Goal: Download file/media

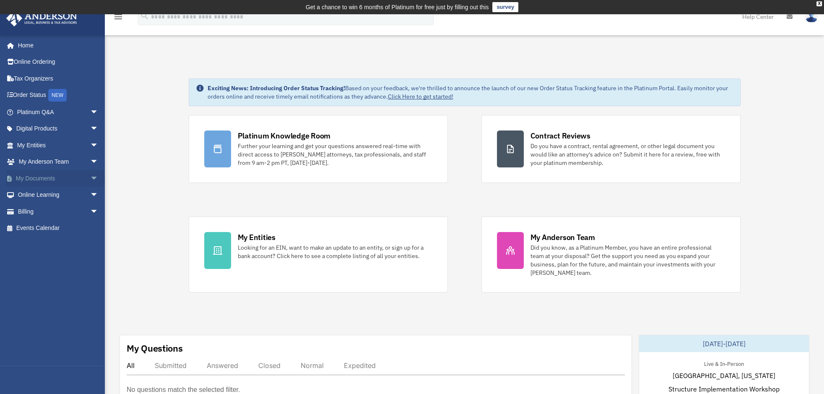
click at [57, 176] on link "My Documents arrow_drop_down" at bounding box center [58, 178] width 105 height 17
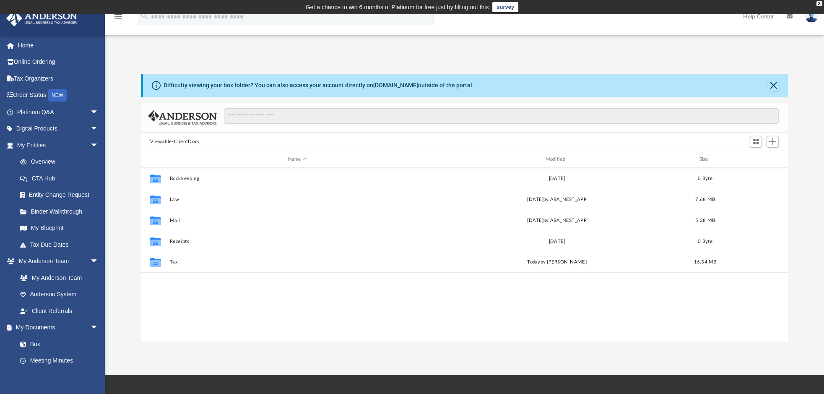
scroll to position [184, 641]
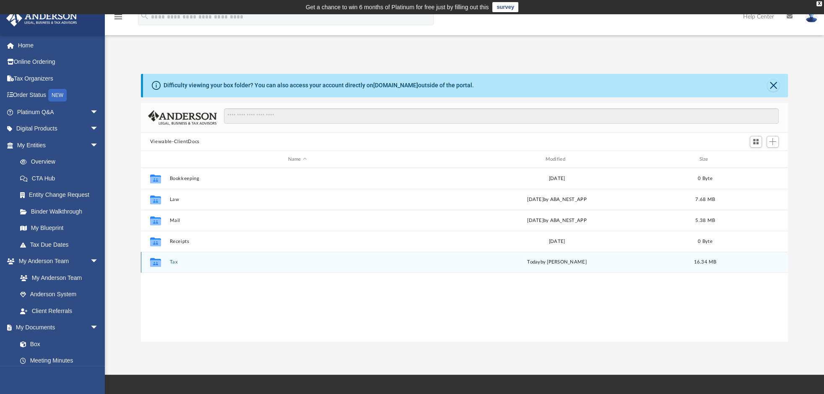
click at [167, 260] on div "Collaborated Folder Tax [DATE] by [PERSON_NAME] 16.34 MB" at bounding box center [464, 262] width 647 height 21
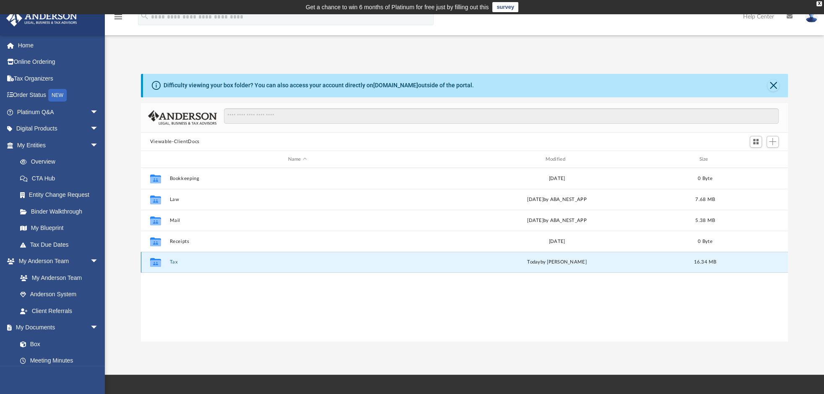
click at [176, 263] on button "Tax" at bounding box center [297, 261] width 256 height 5
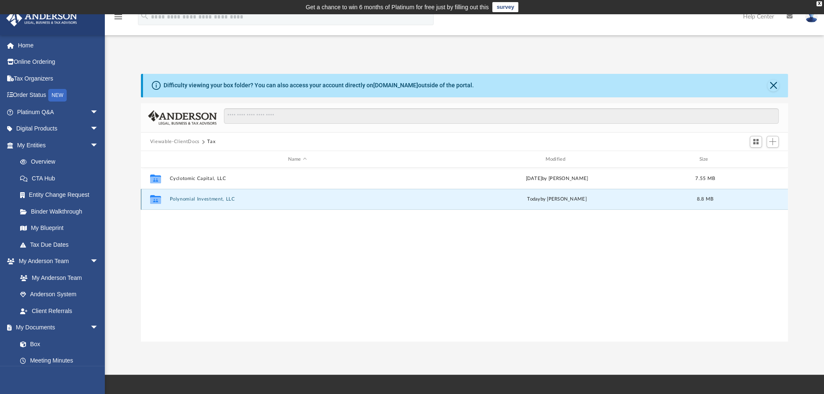
click at [208, 197] on button "Polynomial Investment, LLC" at bounding box center [297, 199] width 256 height 5
click at [177, 198] on button "2024" at bounding box center [297, 199] width 256 height 5
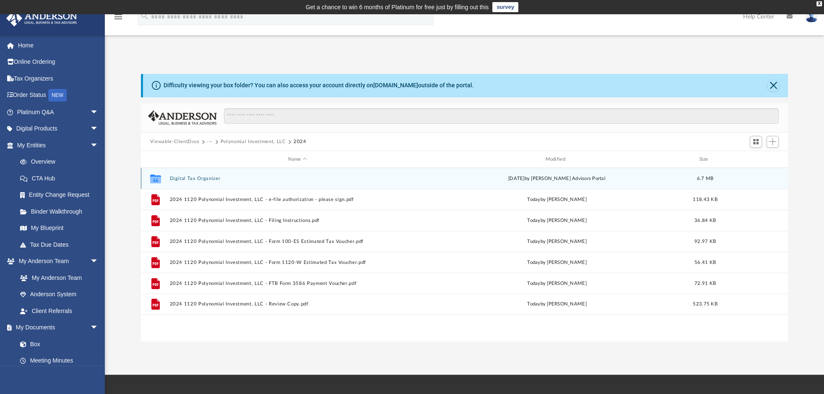
click at [214, 178] on button "Digital Tax Organizer" at bounding box center [297, 178] width 256 height 5
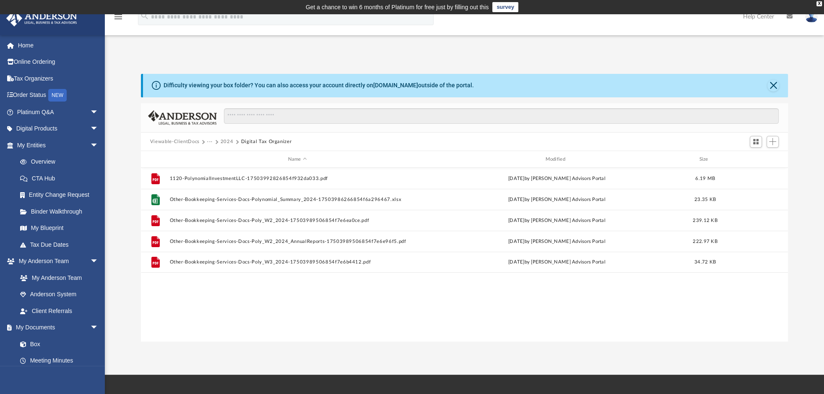
click at [224, 138] on button "2024" at bounding box center [226, 142] width 13 height 8
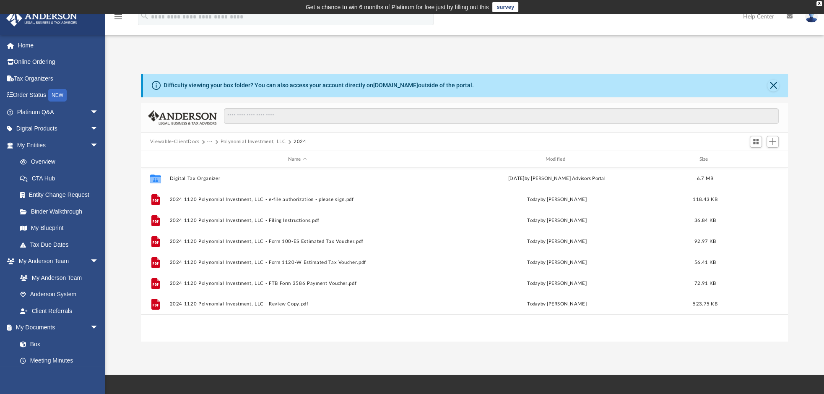
click at [240, 139] on button "Polynomial Investment, LLC" at bounding box center [252, 142] width 65 height 8
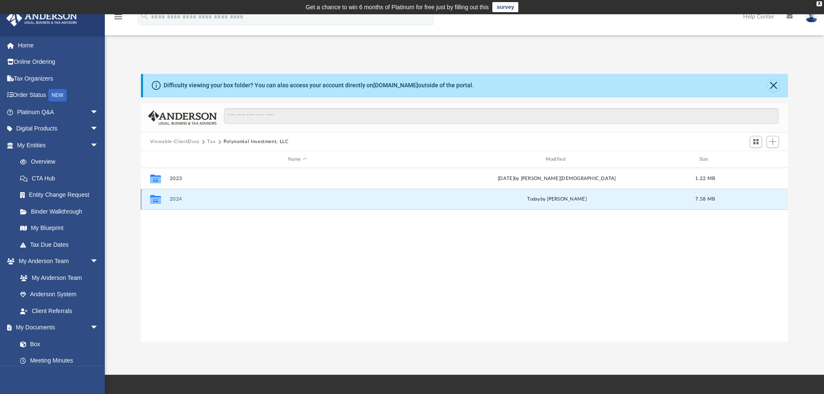
click at [170, 199] on button "2024" at bounding box center [297, 199] width 256 height 5
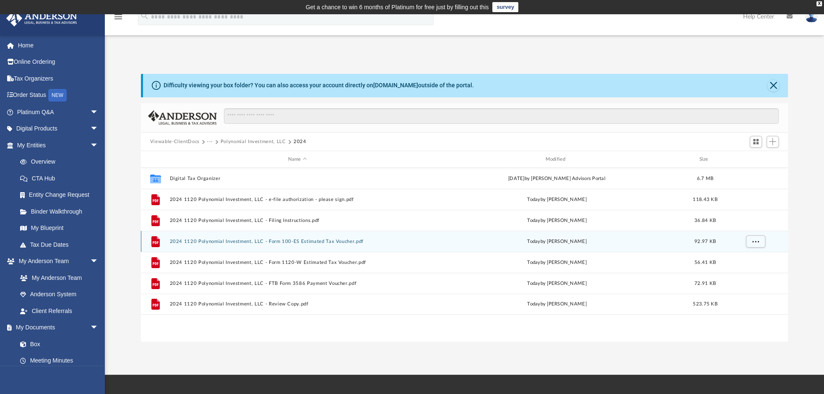
click at [315, 238] on div "File 2024 1120 Polynomial Investment, LLC - Form 100-ES Estimated Tax Voucher.p…" at bounding box center [464, 241] width 647 height 21
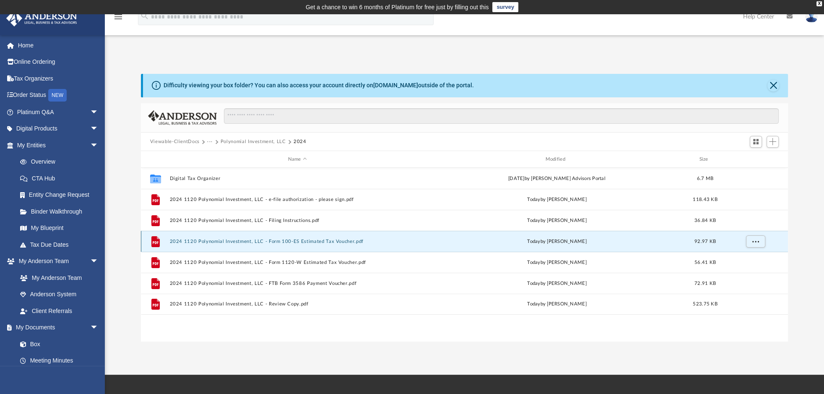
click at [324, 240] on button "2024 1120 Polynomial Investment, LLC - Form 100-ES Estimated Tax Voucher.pdf" at bounding box center [297, 241] width 256 height 5
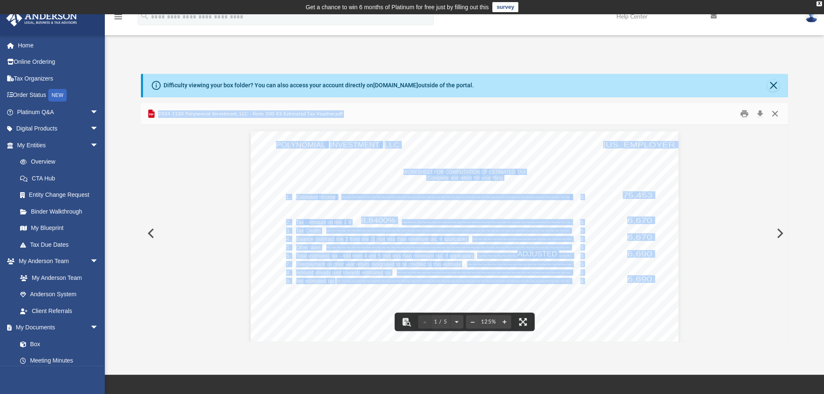
click at [777, 114] on button "Close" at bounding box center [774, 113] width 15 height 13
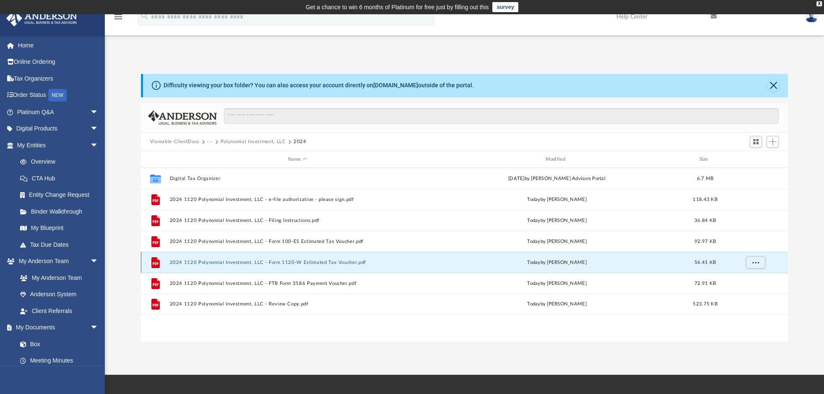
click at [319, 262] on button "2024 1120 Polynomial Investment, LLC - Form 1120-W Estimated Tax Voucher.pdf" at bounding box center [297, 261] width 256 height 5
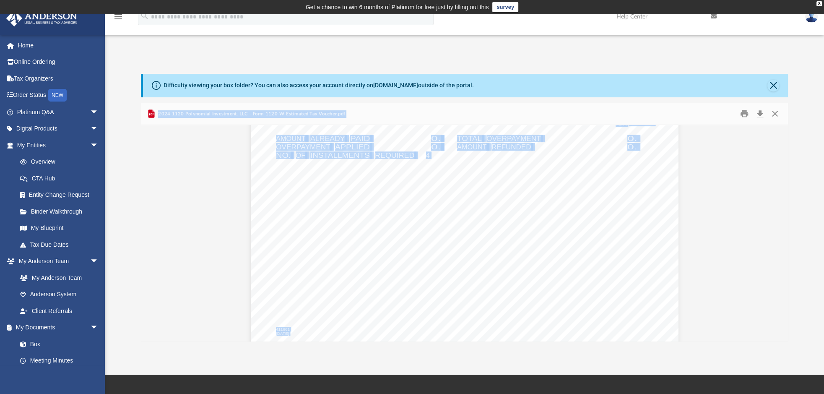
scroll to position [0, 0]
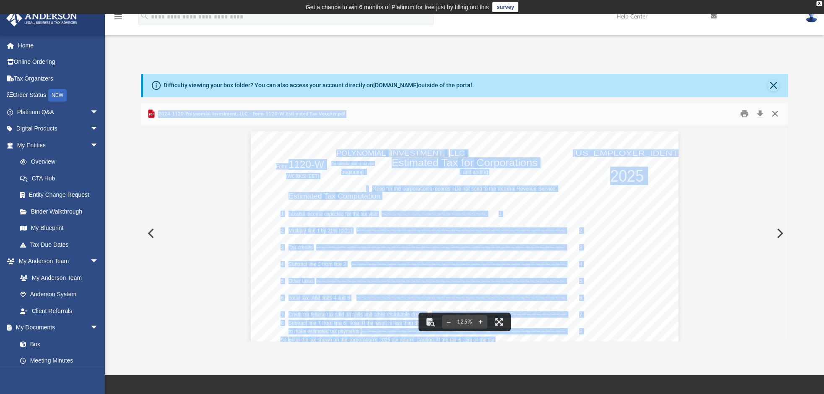
click at [775, 112] on button "Close" at bounding box center [774, 113] width 15 height 13
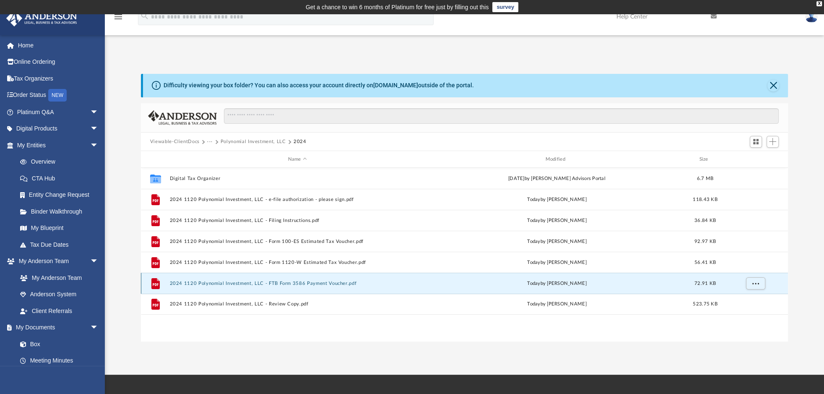
click at [308, 283] on button "2024 1120 Polynomial Investment, LLC - FTB Form 3586 Payment Voucher.pdf" at bounding box center [297, 282] width 256 height 5
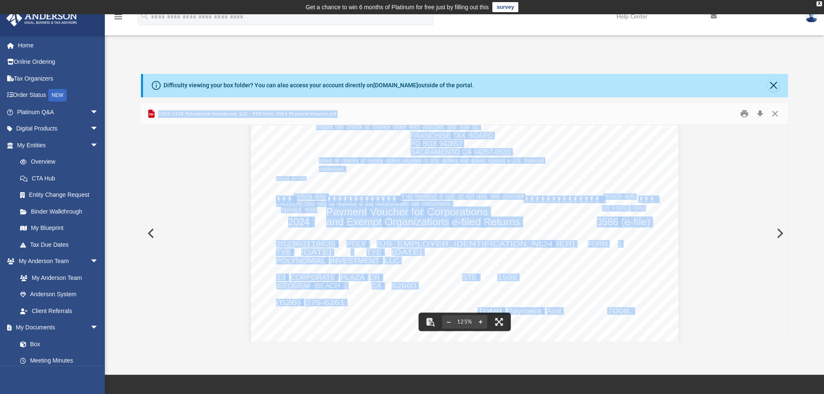
scroll to position [345, 0]
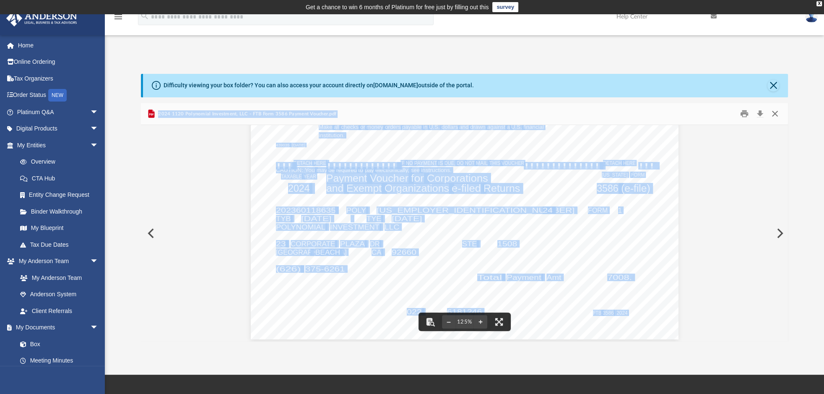
click at [777, 115] on button "Close" at bounding box center [774, 113] width 15 height 13
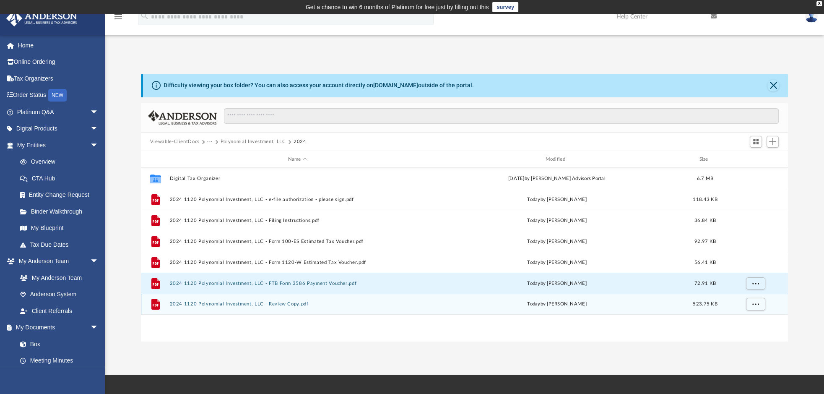
click at [293, 304] on button "2024 1120 Polynomial Investment, LLC - Review Copy.pdf" at bounding box center [297, 303] width 256 height 5
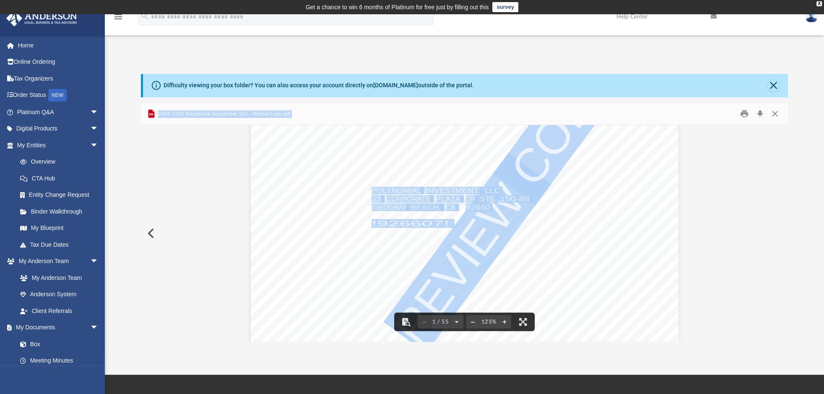
scroll to position [378, 0]
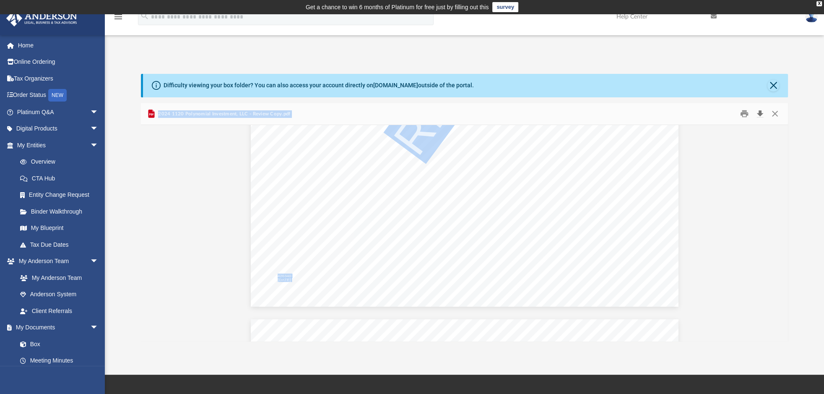
click at [758, 111] on button "Download" at bounding box center [759, 113] width 15 height 13
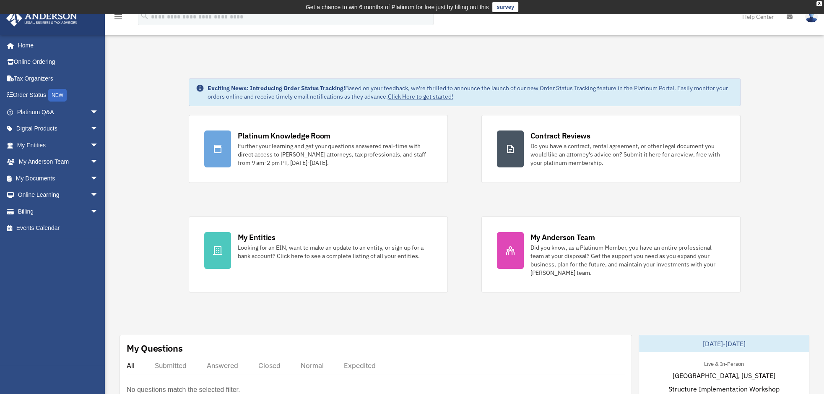
scroll to position [84, 0]
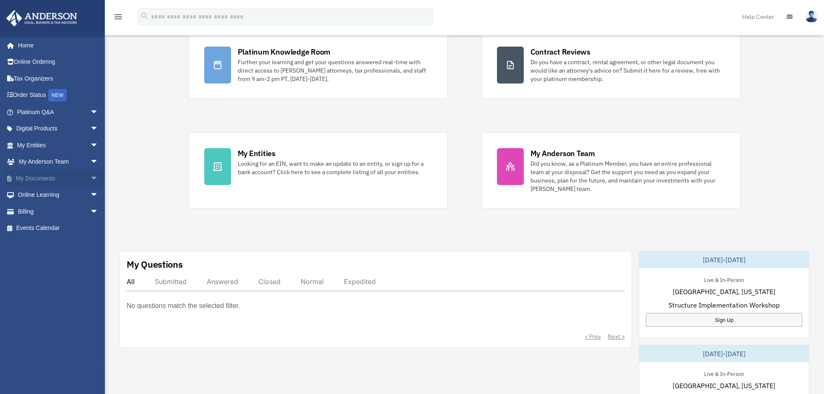
click at [50, 179] on link "My Documents arrow_drop_down" at bounding box center [58, 178] width 105 height 17
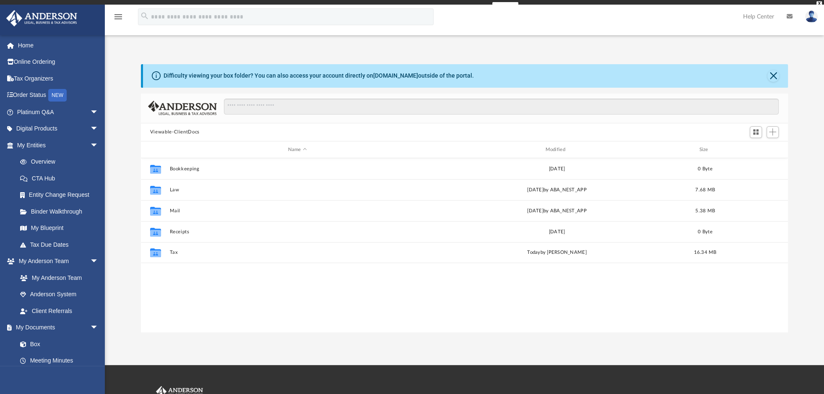
scroll to position [184, 641]
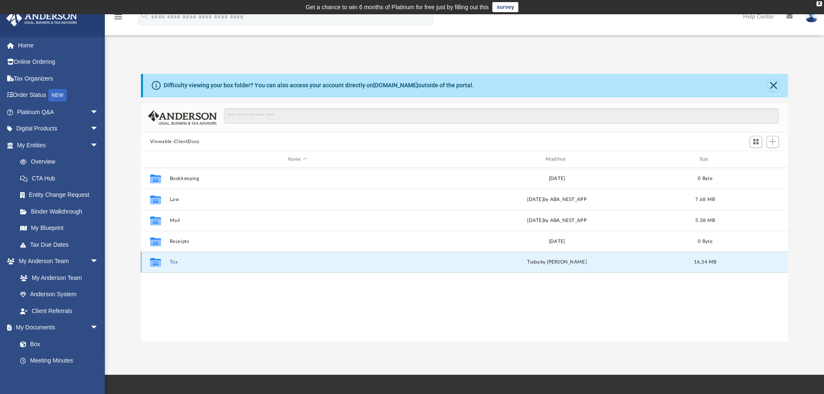
click at [175, 260] on button "Tax" at bounding box center [297, 261] width 256 height 5
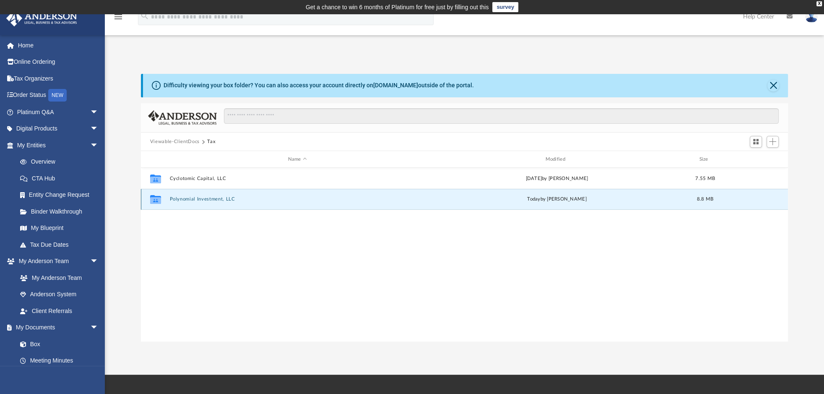
click at [205, 199] on button "Polynomial Investment, LLC" at bounding box center [297, 199] width 256 height 5
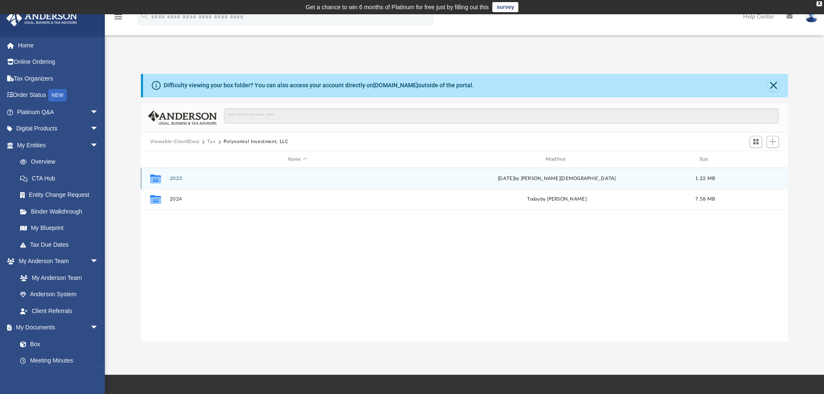
click at [179, 179] on button "2023" at bounding box center [297, 178] width 256 height 5
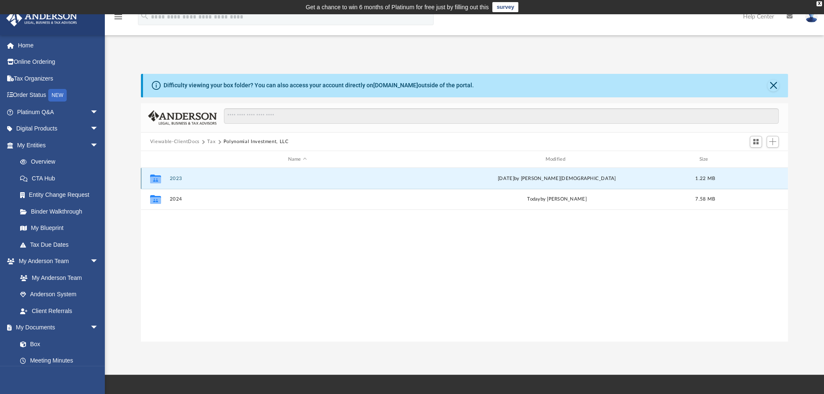
click at [179, 179] on button "2023" at bounding box center [297, 178] width 256 height 5
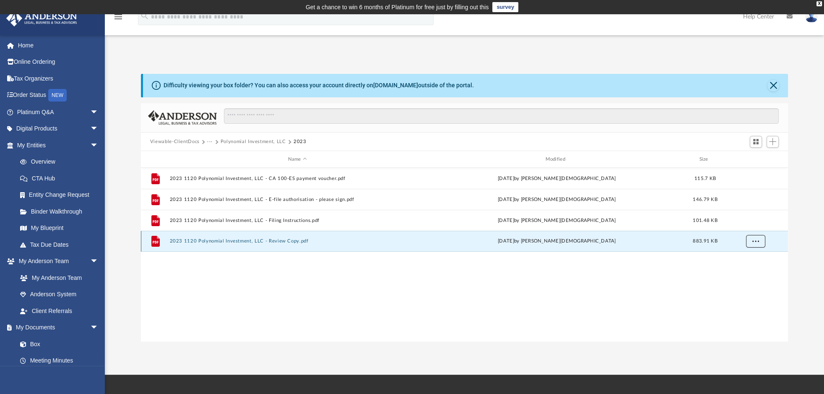
click at [758, 241] on span "More options" at bounding box center [755, 241] width 7 height 5
click at [755, 271] on li "Download" at bounding box center [747, 271] width 24 height 9
click at [255, 139] on button "Polynomial Investment, LLC" at bounding box center [252, 142] width 65 height 8
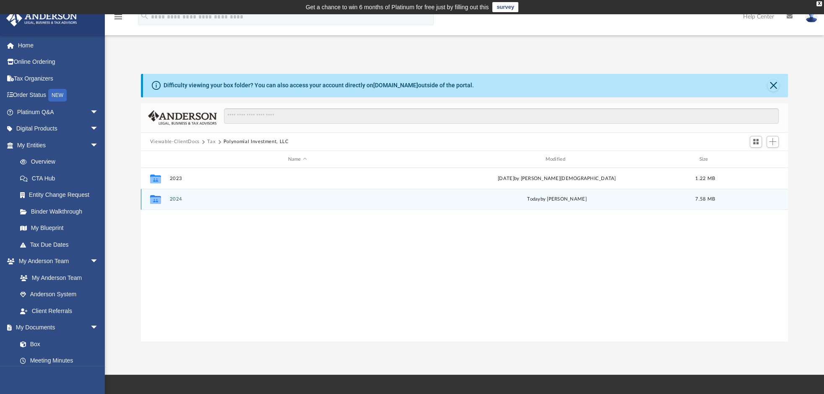
click at [167, 200] on div "Collaborated Folder 2024 [DATE] by [PERSON_NAME] 7.58 MB" at bounding box center [464, 199] width 647 height 21
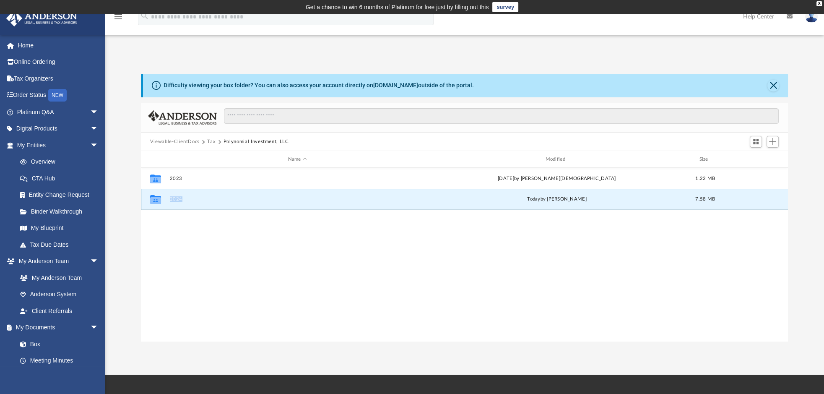
click at [167, 200] on div "Collaborated Folder 2024 [DATE] by [PERSON_NAME] 7.58 MB" at bounding box center [464, 199] width 647 height 21
click at [154, 202] on icon "grid" at bounding box center [155, 199] width 11 height 9
click at [156, 199] on icon "grid" at bounding box center [155, 200] width 11 height 7
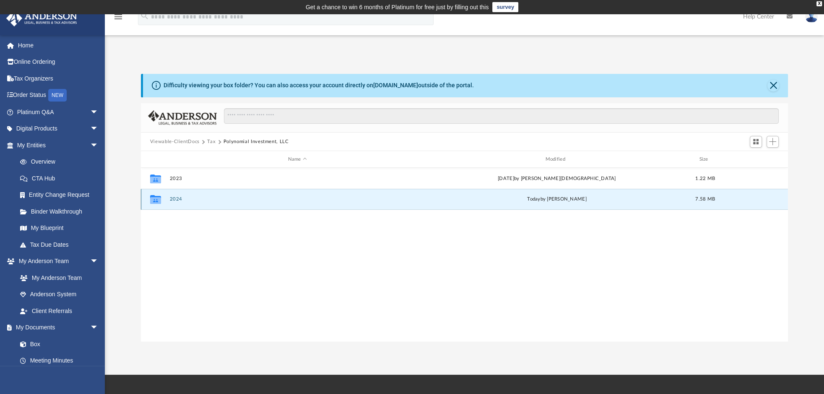
click at [156, 199] on icon "grid" at bounding box center [155, 200] width 11 height 7
click at [178, 199] on button "2024" at bounding box center [297, 199] width 256 height 5
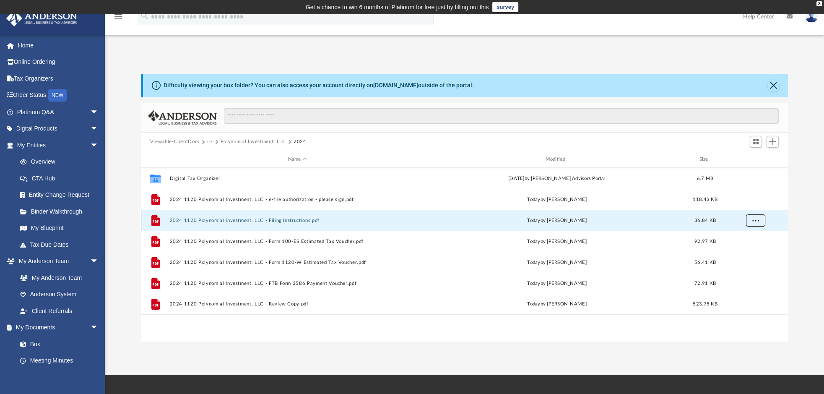
click at [753, 220] on span "More options" at bounding box center [755, 220] width 7 height 5
click at [749, 249] on li "Download" at bounding box center [747, 250] width 24 height 9
